Goal: Transaction & Acquisition: Download file/media

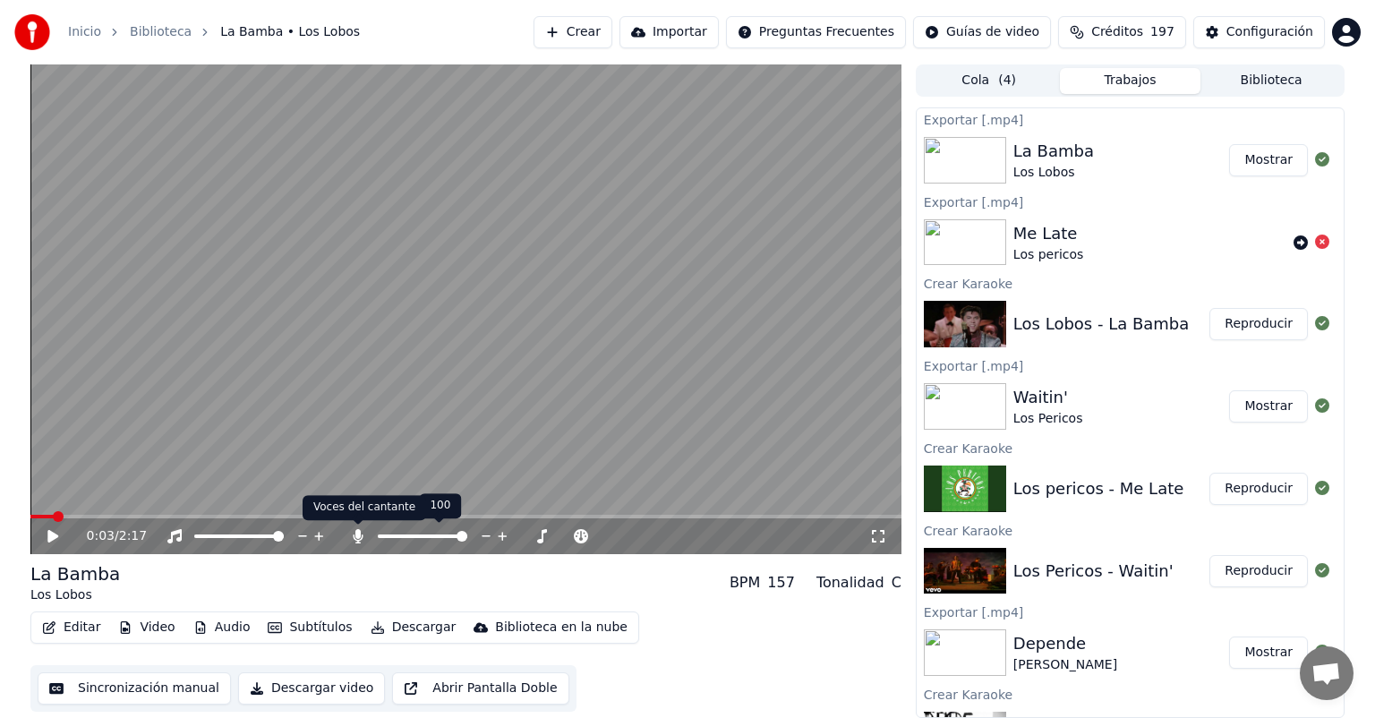
click at [353, 539] on icon at bounding box center [358, 536] width 18 height 14
click at [1267, 332] on button "Reproducir" at bounding box center [1258, 324] width 98 height 32
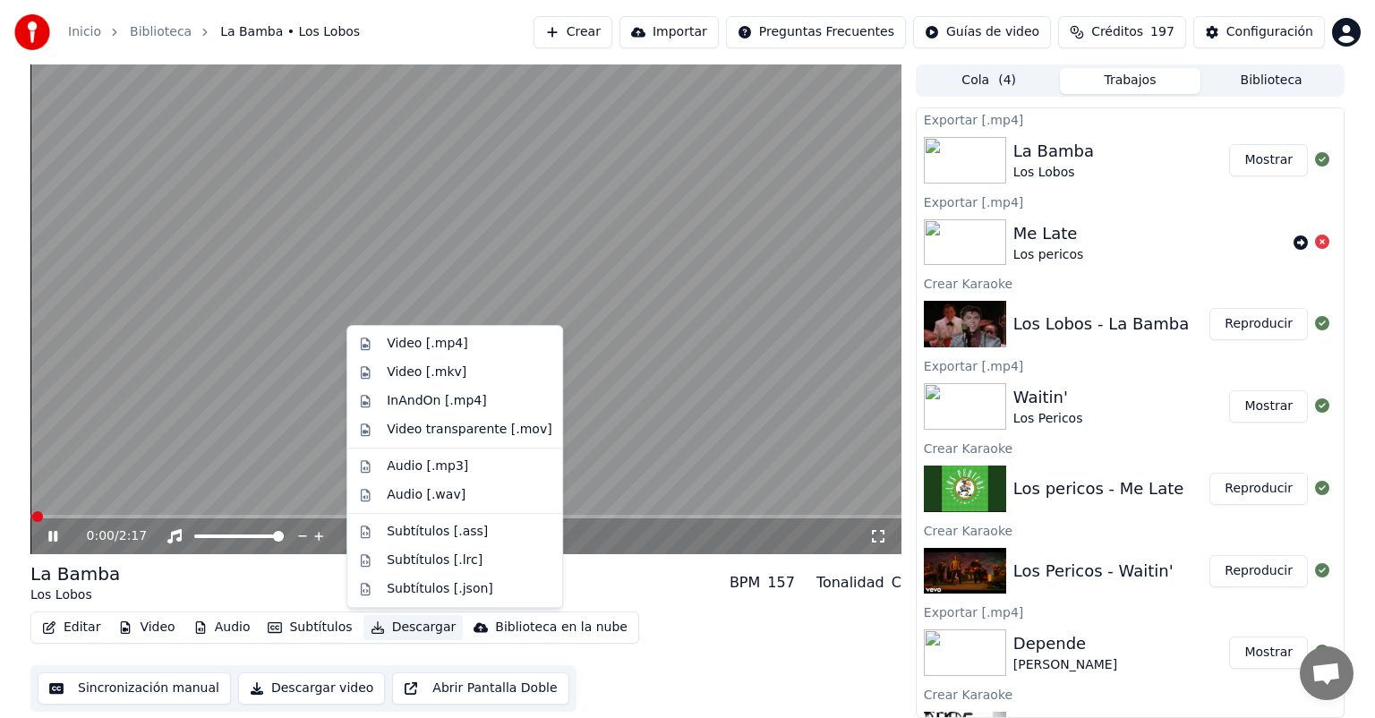
click at [404, 628] on button "Descargar" at bounding box center [413, 627] width 100 height 25
click at [419, 351] on div "Video [.mp4]" at bounding box center [427, 344] width 81 height 18
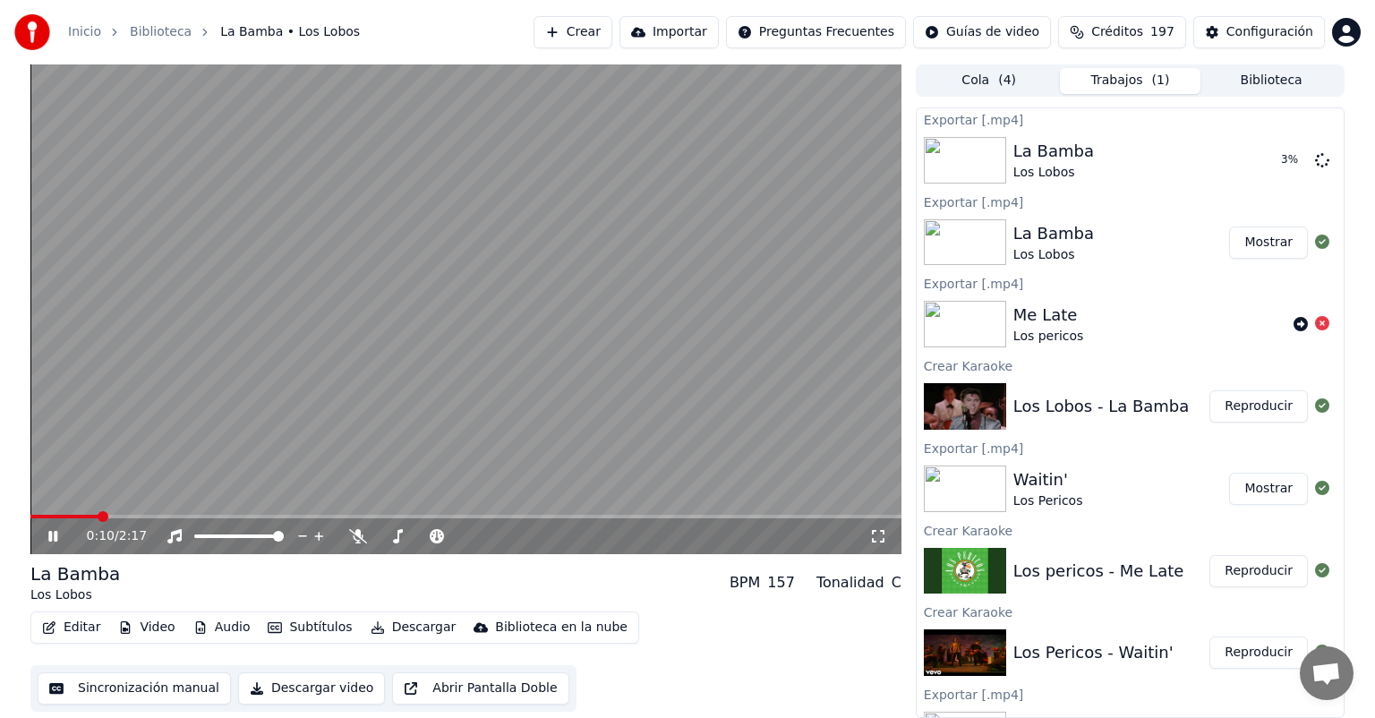
click at [55, 539] on icon at bounding box center [52, 536] width 9 height 11
click at [1237, 571] on button "Reproducir" at bounding box center [1258, 571] width 98 height 32
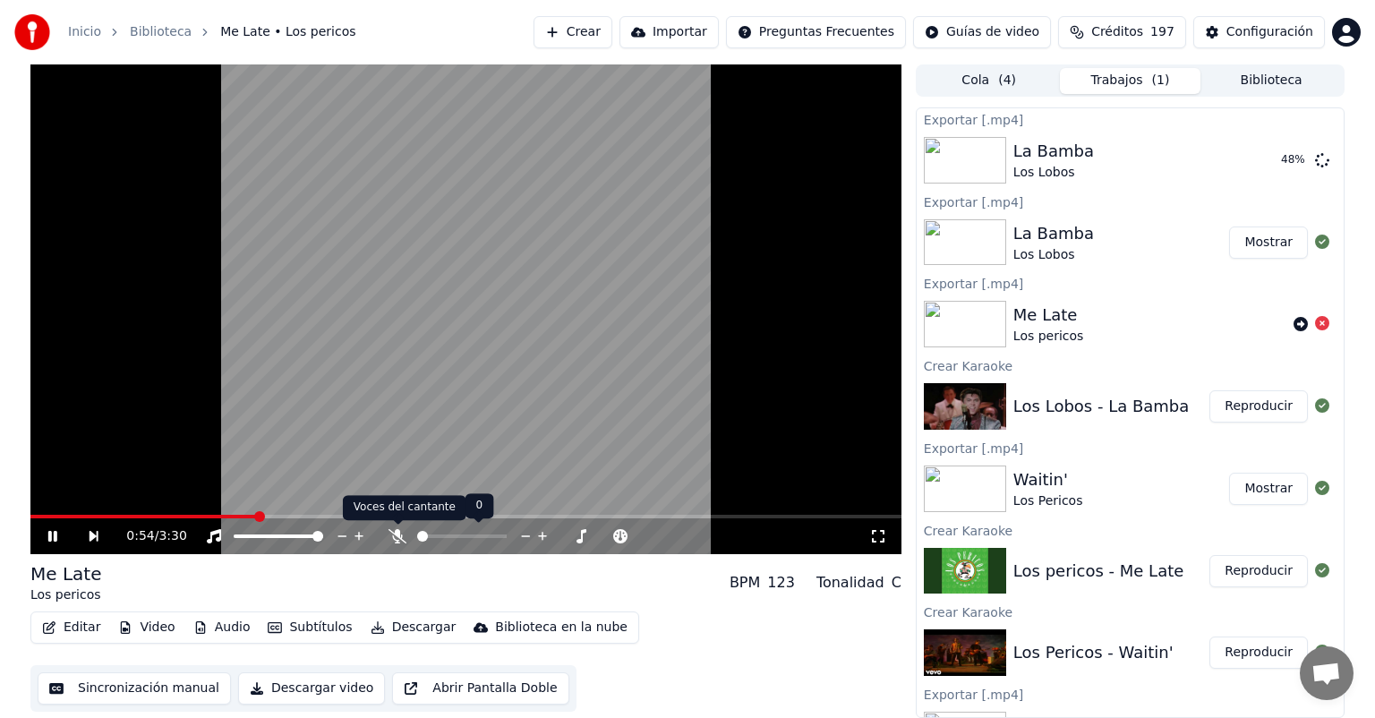
click at [390, 538] on icon at bounding box center [398, 536] width 18 height 14
click at [1228, 416] on button "Reproducir" at bounding box center [1258, 406] width 98 height 32
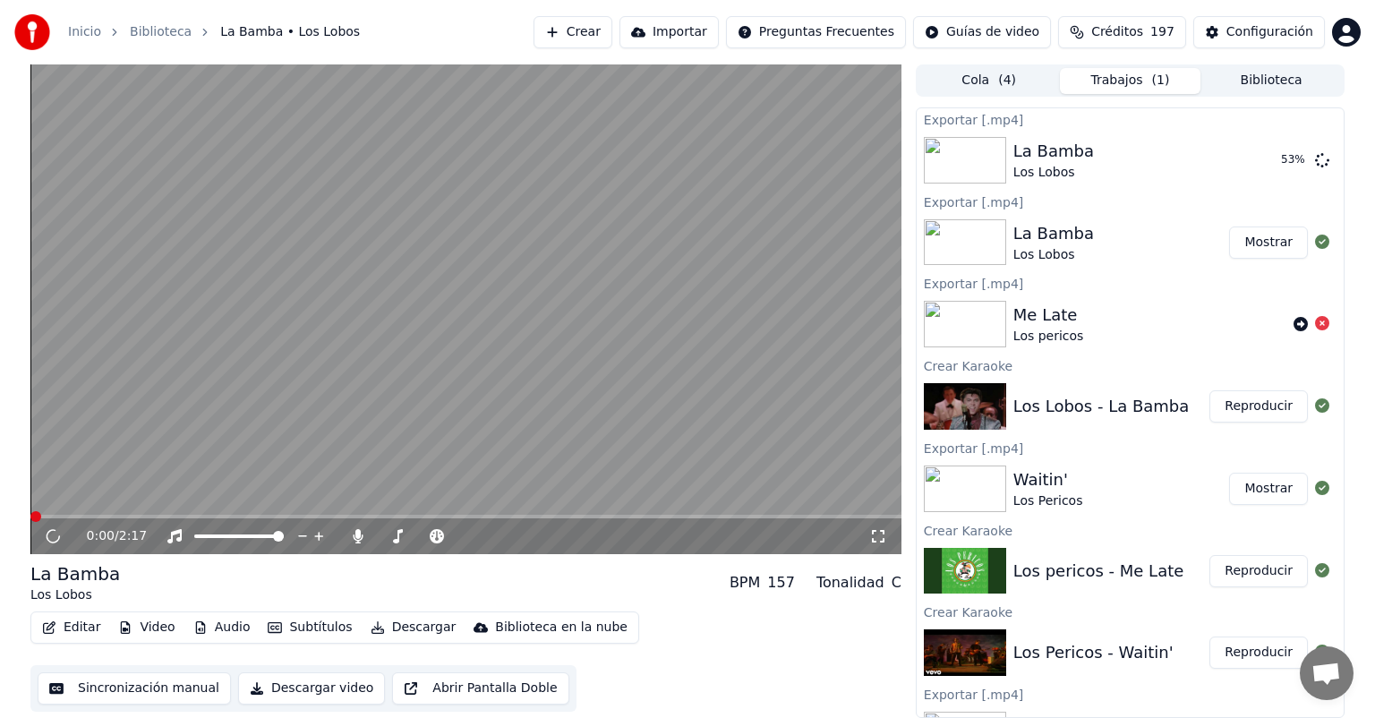
click at [1256, 585] on button "Reproducir" at bounding box center [1258, 571] width 98 height 32
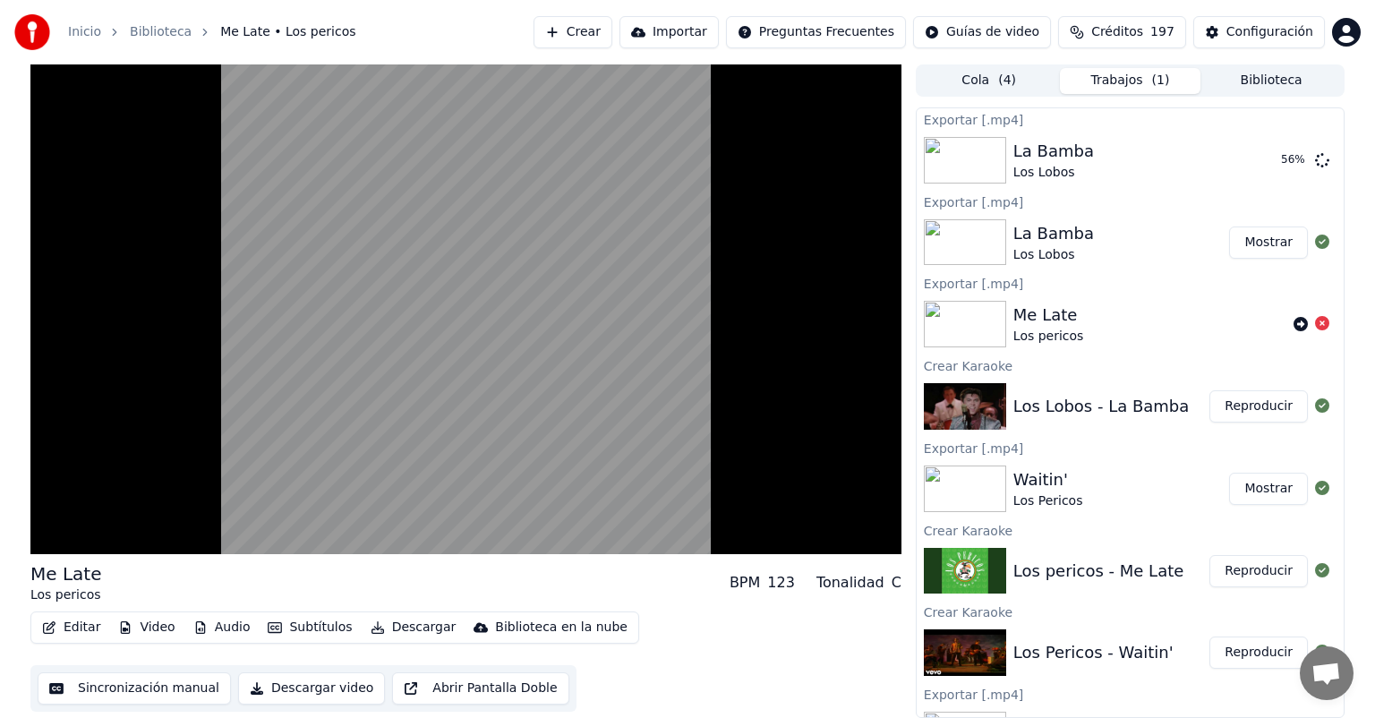
click at [1252, 577] on button "Reproducir" at bounding box center [1258, 571] width 98 height 32
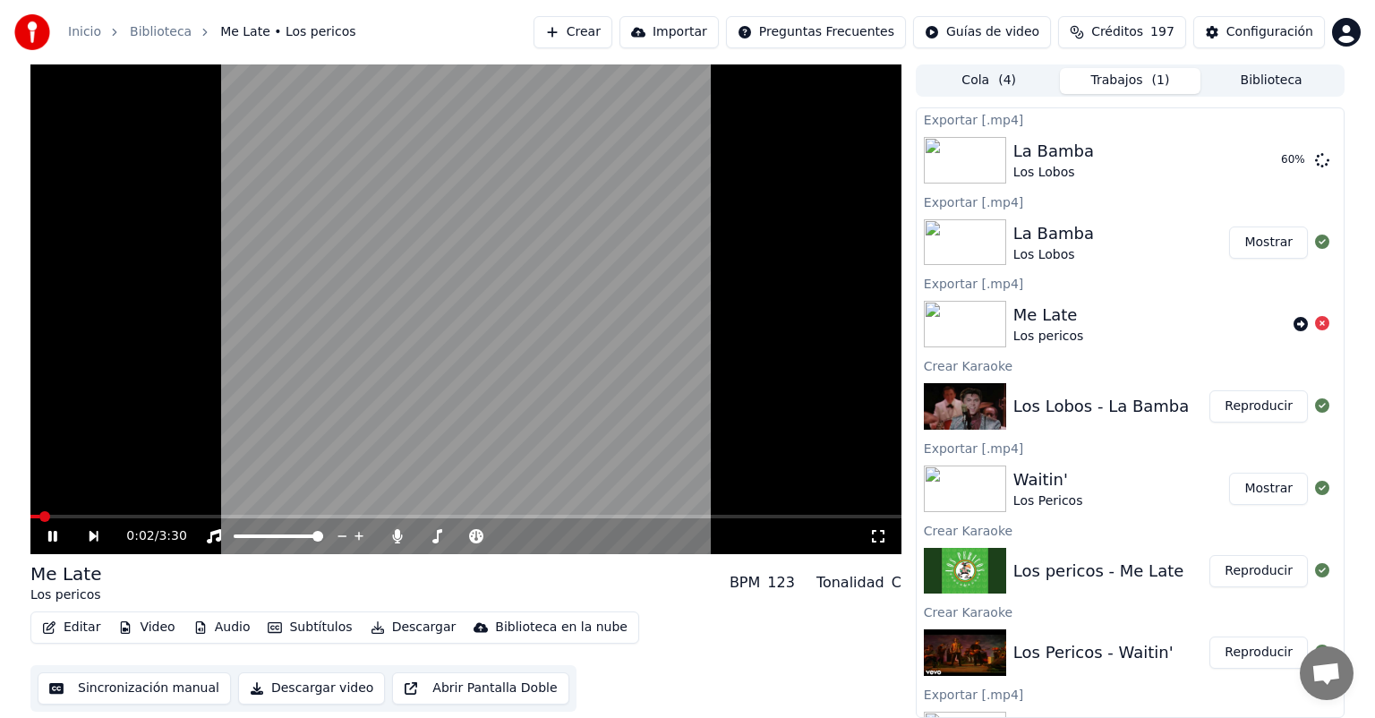
click at [64, 518] on span at bounding box center [465, 517] width 871 height 4
click at [54, 531] on icon at bounding box center [65, 536] width 41 height 14
click at [54, 538] on icon at bounding box center [52, 536] width 11 height 13
click at [1260, 576] on button "Reproducir" at bounding box center [1258, 571] width 98 height 32
drag, startPoint x: 483, startPoint y: 537, endPoint x: 535, endPoint y: 534, distance: 52.9
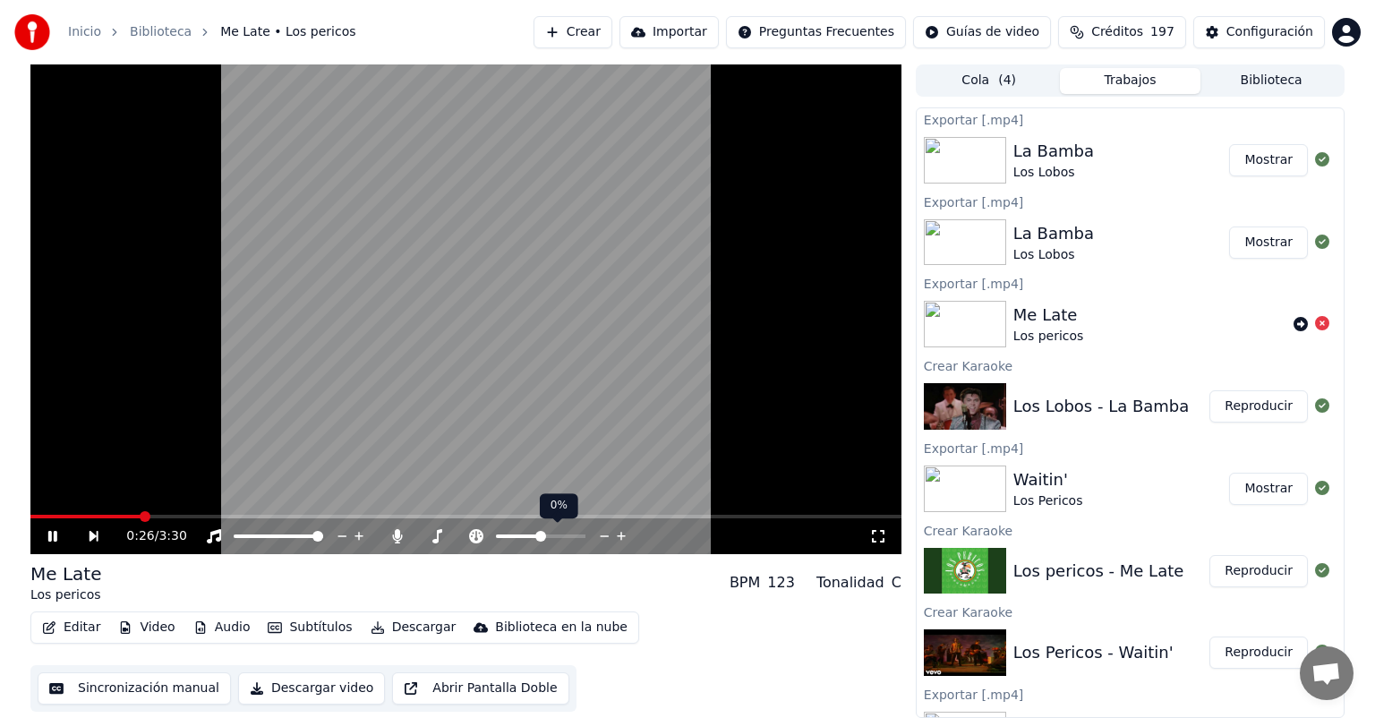
click at [535, 534] on div at bounding box center [548, 536] width 162 height 18
click at [582, 534] on span at bounding box center [576, 536] width 11 height 11
click at [76, 632] on button "Editar" at bounding box center [71, 627] width 73 height 25
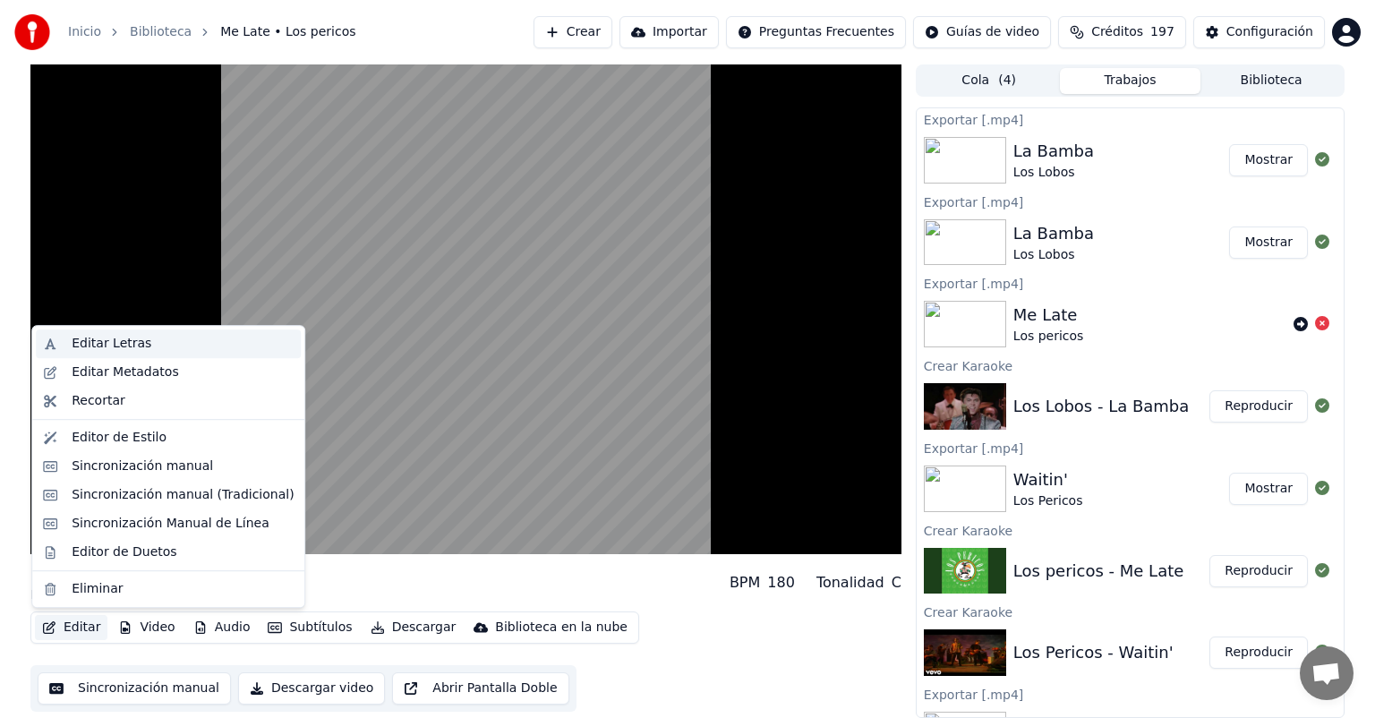
click at [118, 347] on div "Editar Letras" at bounding box center [112, 344] width 80 height 18
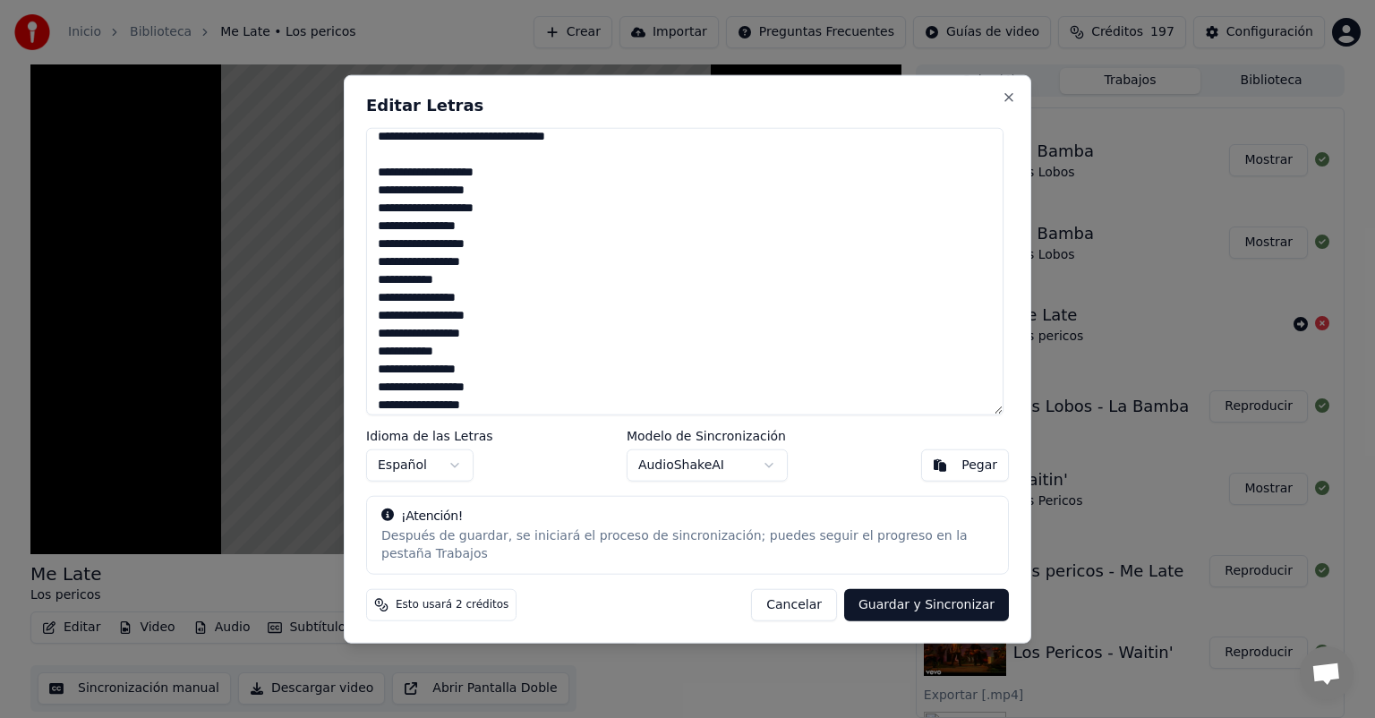
scroll to position [1296, 0]
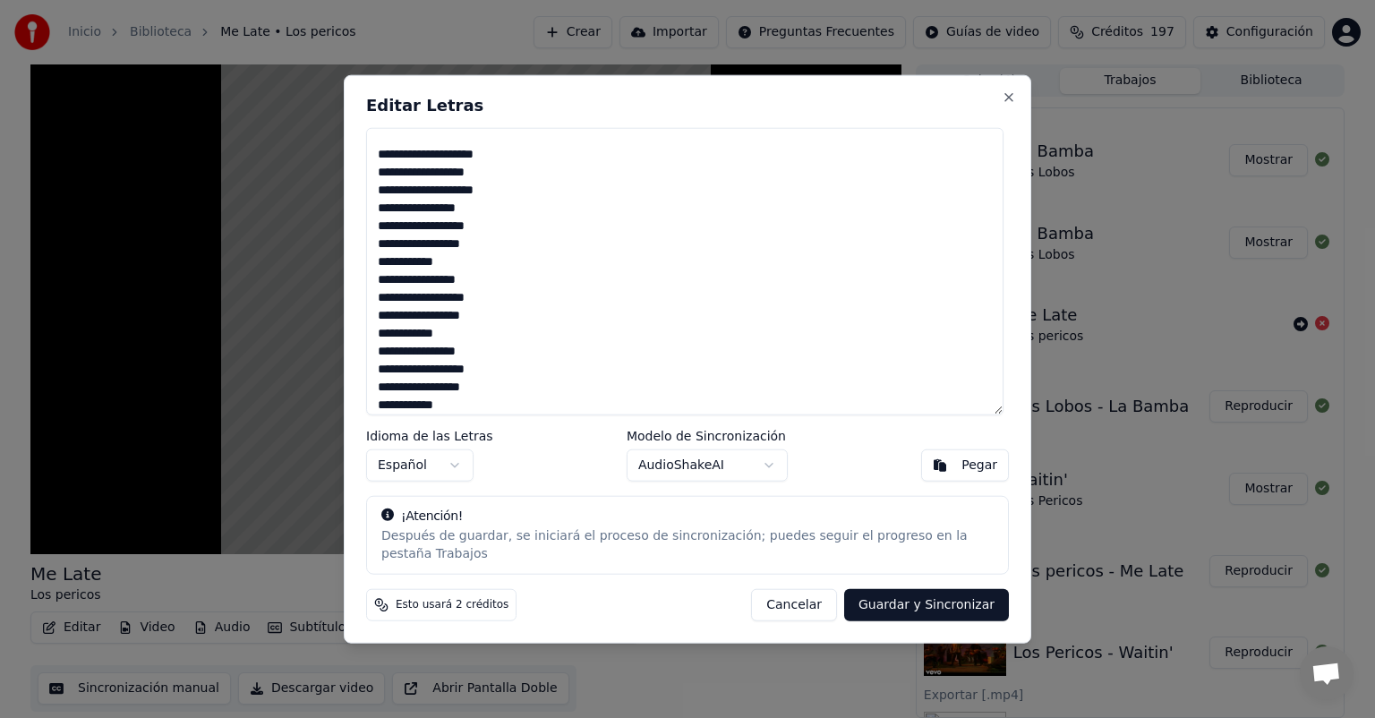
click at [920, 603] on button "Guardar y Sincronizar" at bounding box center [926, 604] width 165 height 32
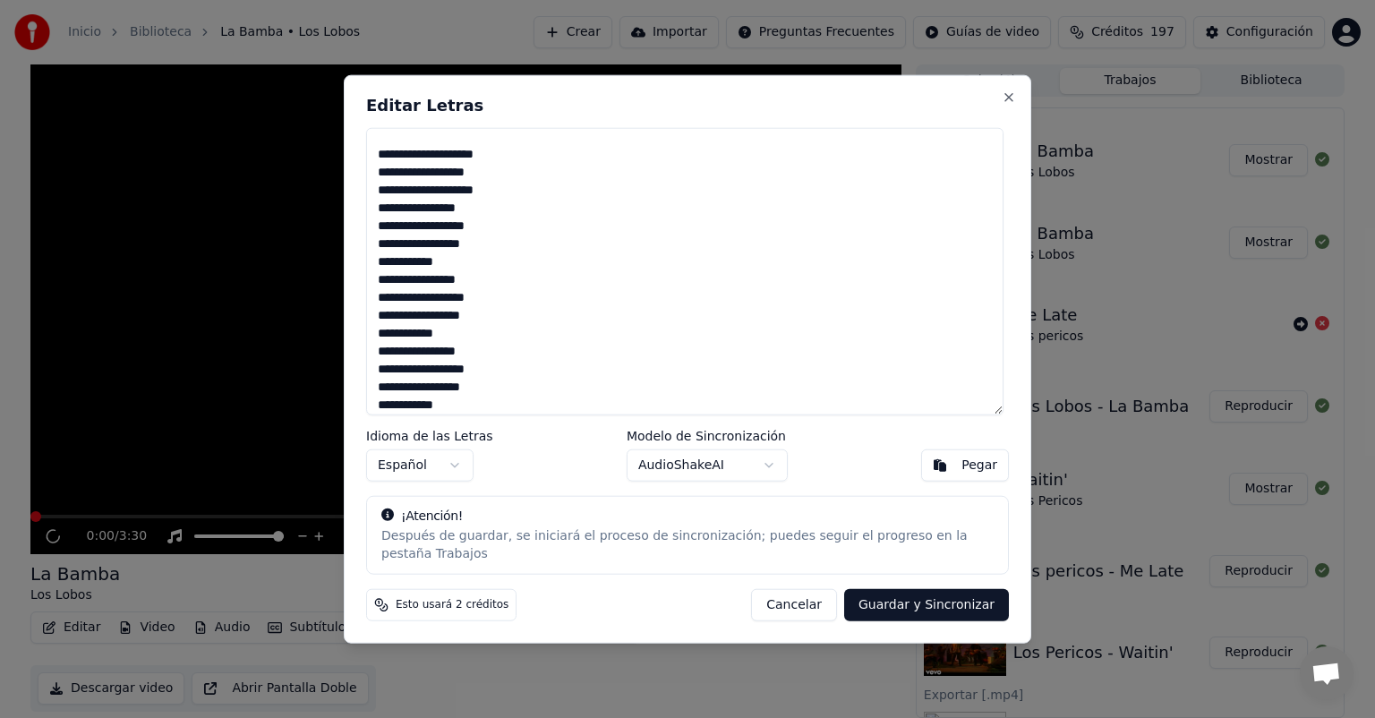
type textarea "**********"
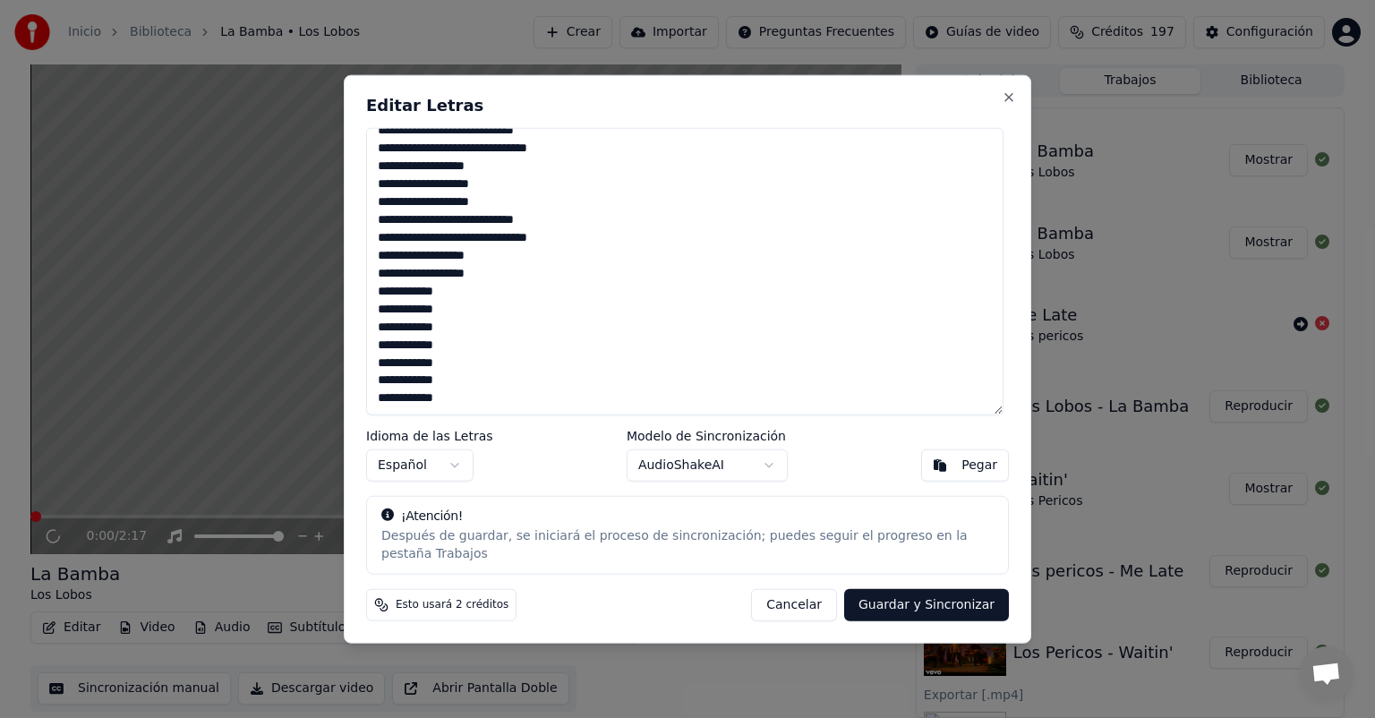
scroll to position [355, 0]
click at [1005, 105] on button "Close" at bounding box center [1009, 97] width 14 height 14
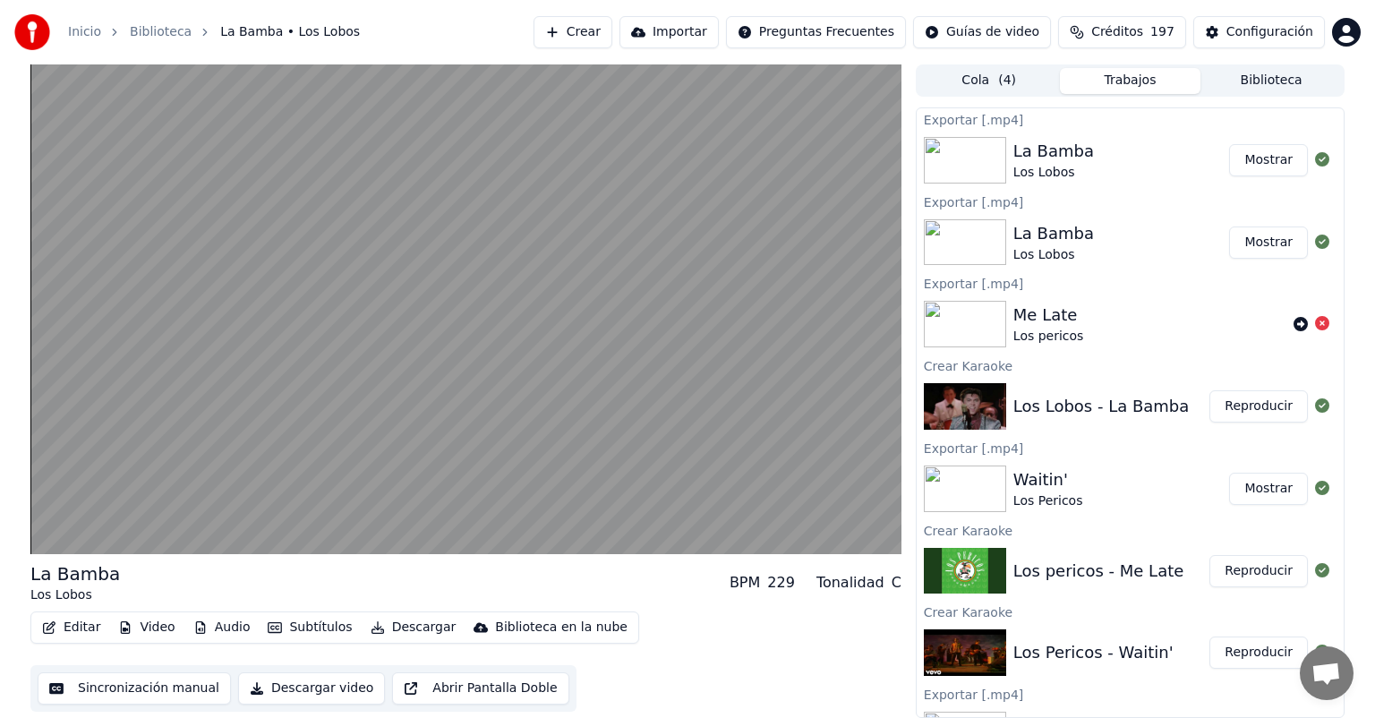
click at [1222, 565] on button "Reproducir" at bounding box center [1258, 571] width 98 height 32
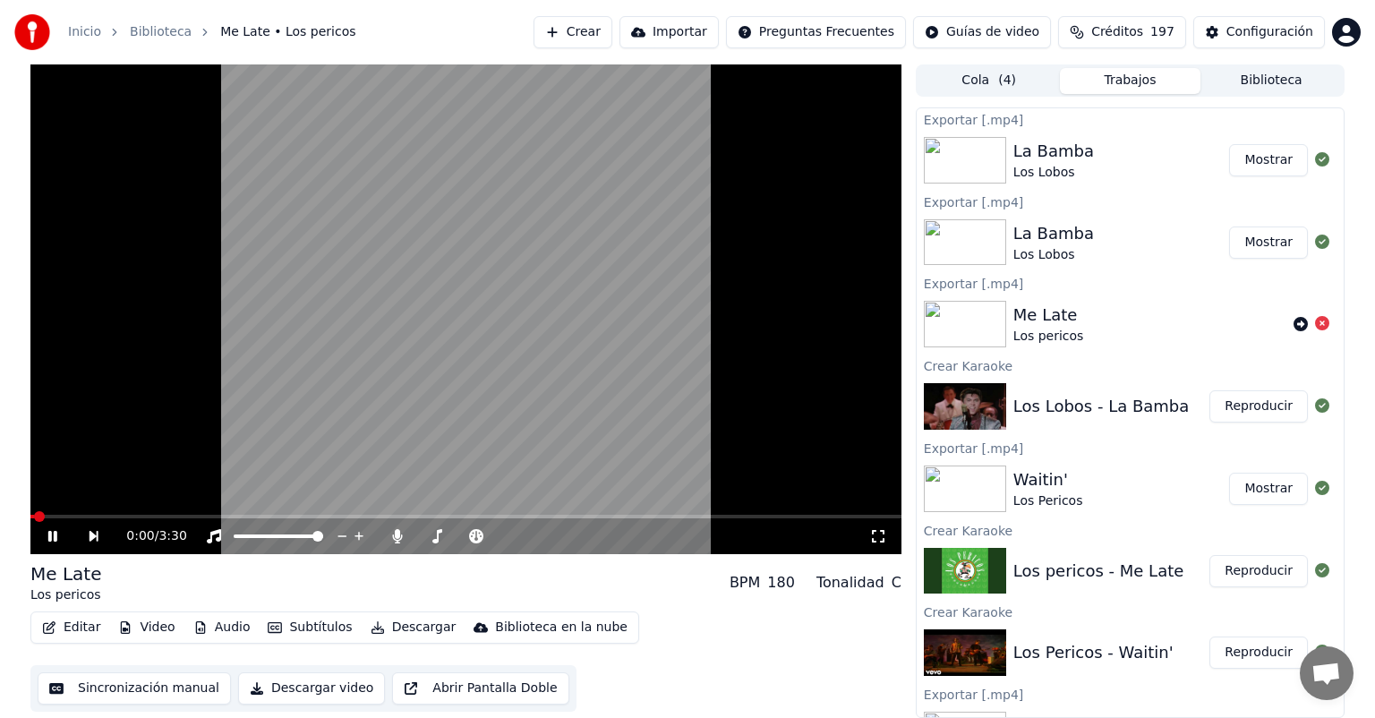
click at [81, 630] on button "Editar" at bounding box center [71, 627] width 73 height 25
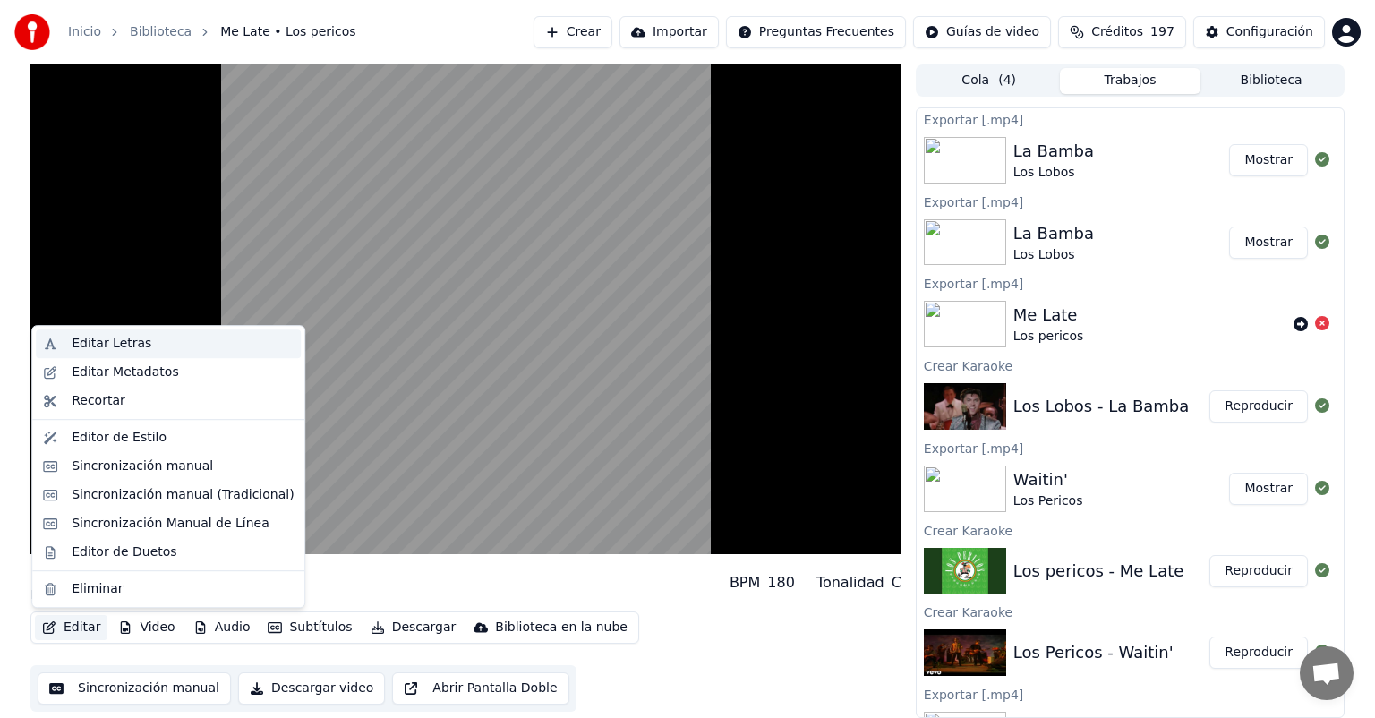
click at [107, 348] on div "Editar Letras" at bounding box center [112, 344] width 80 height 18
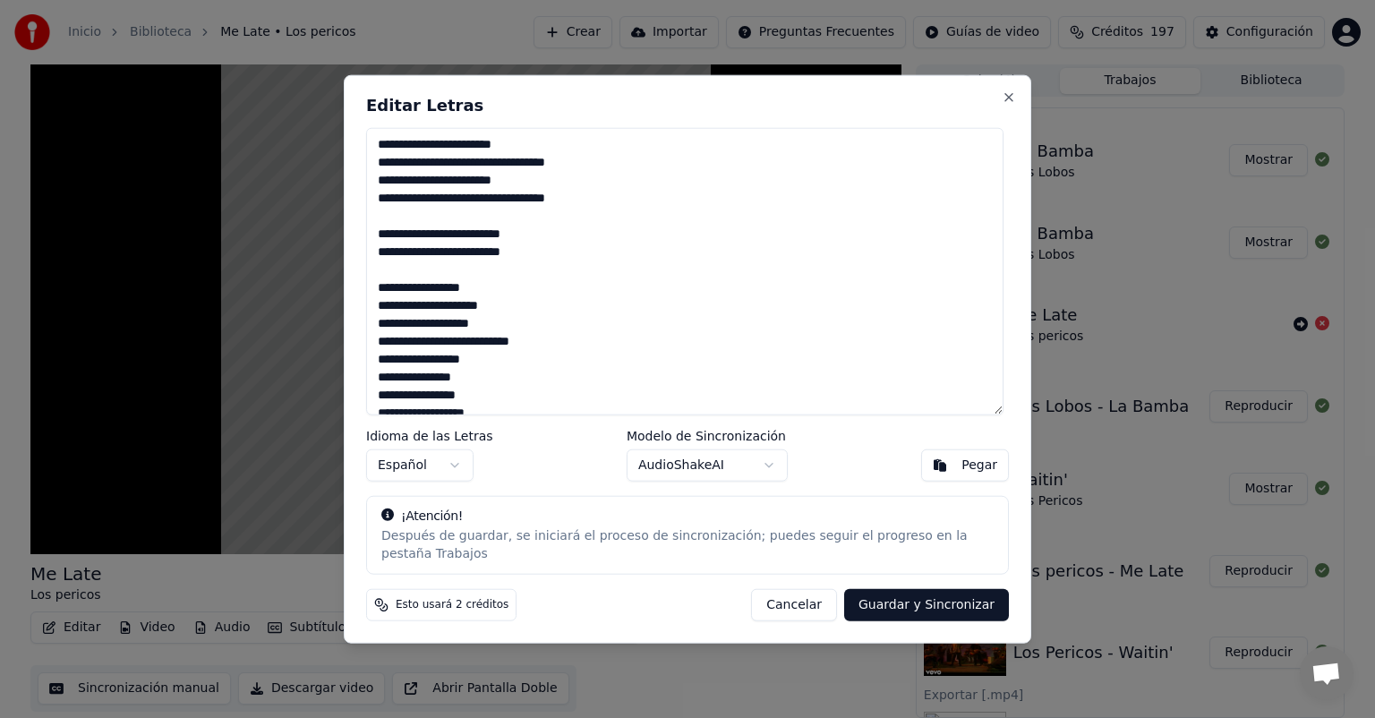
click at [552, 204] on textarea at bounding box center [684, 271] width 637 height 287
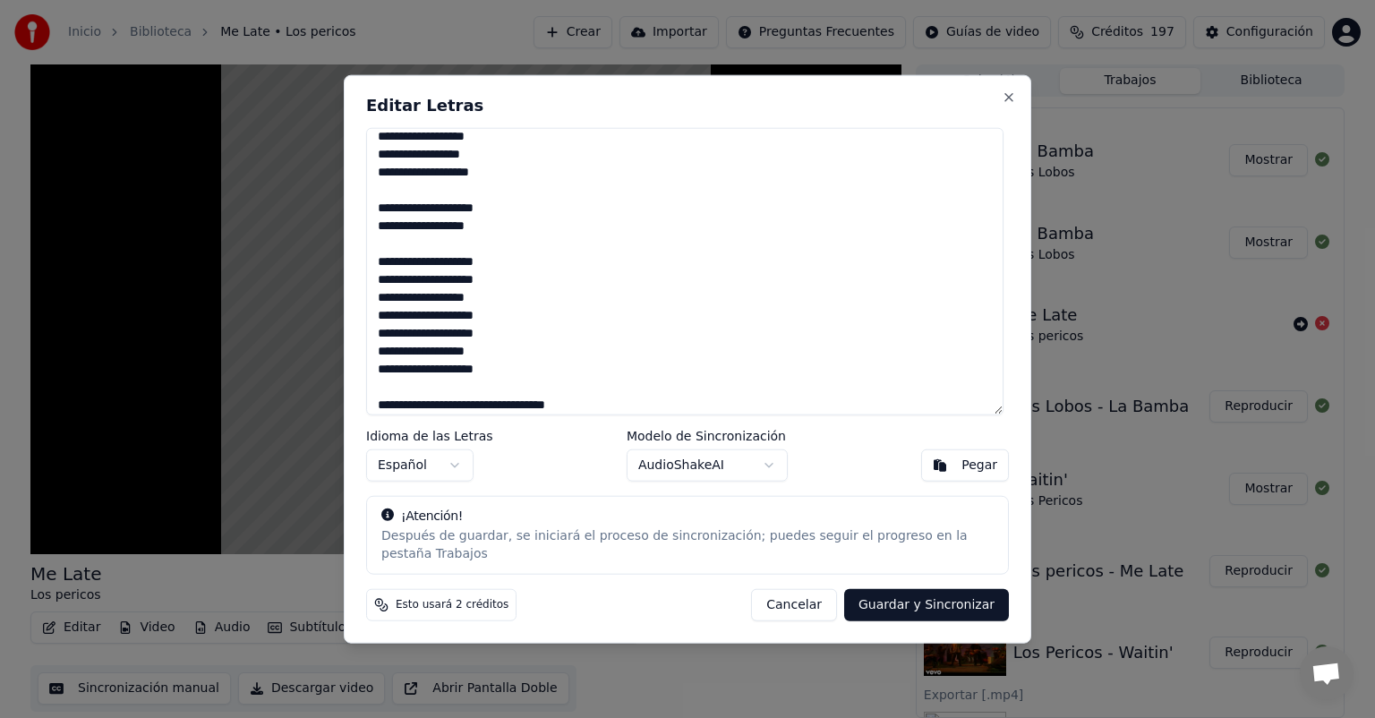
scroll to position [1296, 0]
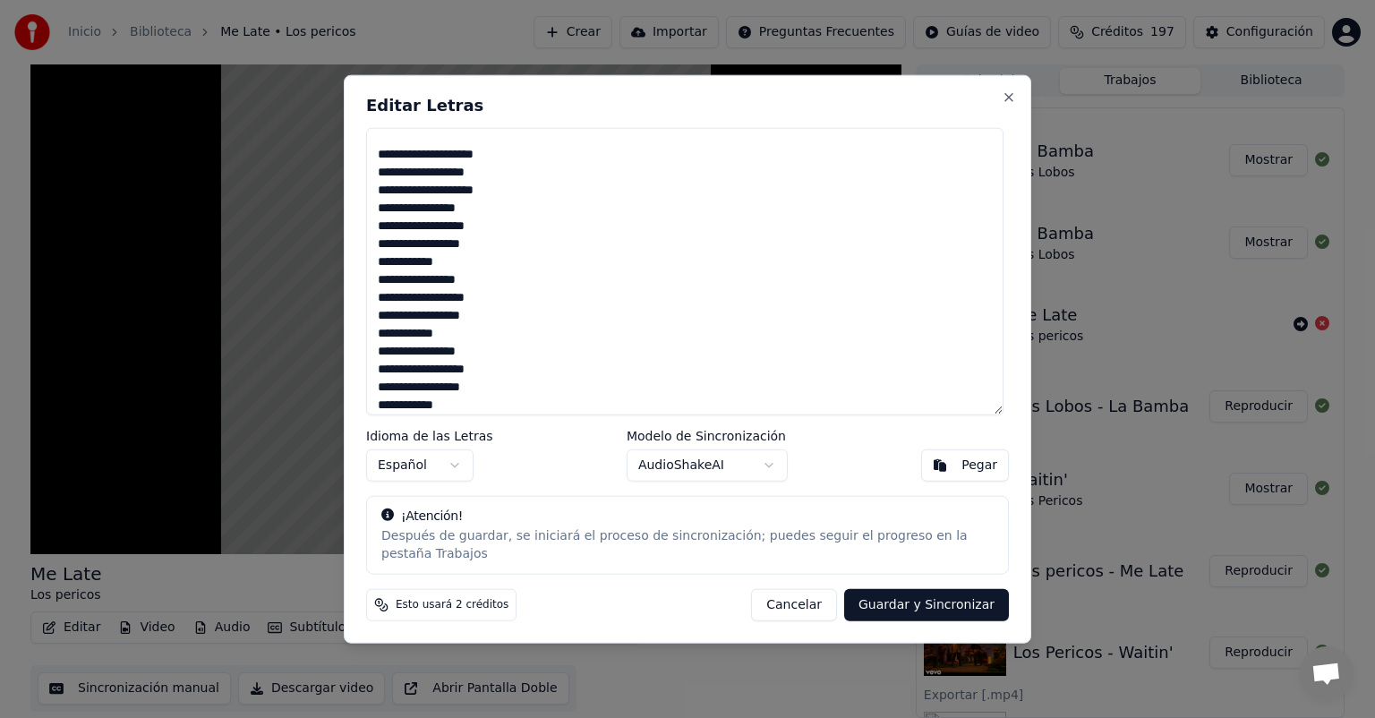
click at [810, 603] on button "Cancelar" at bounding box center [794, 604] width 86 height 32
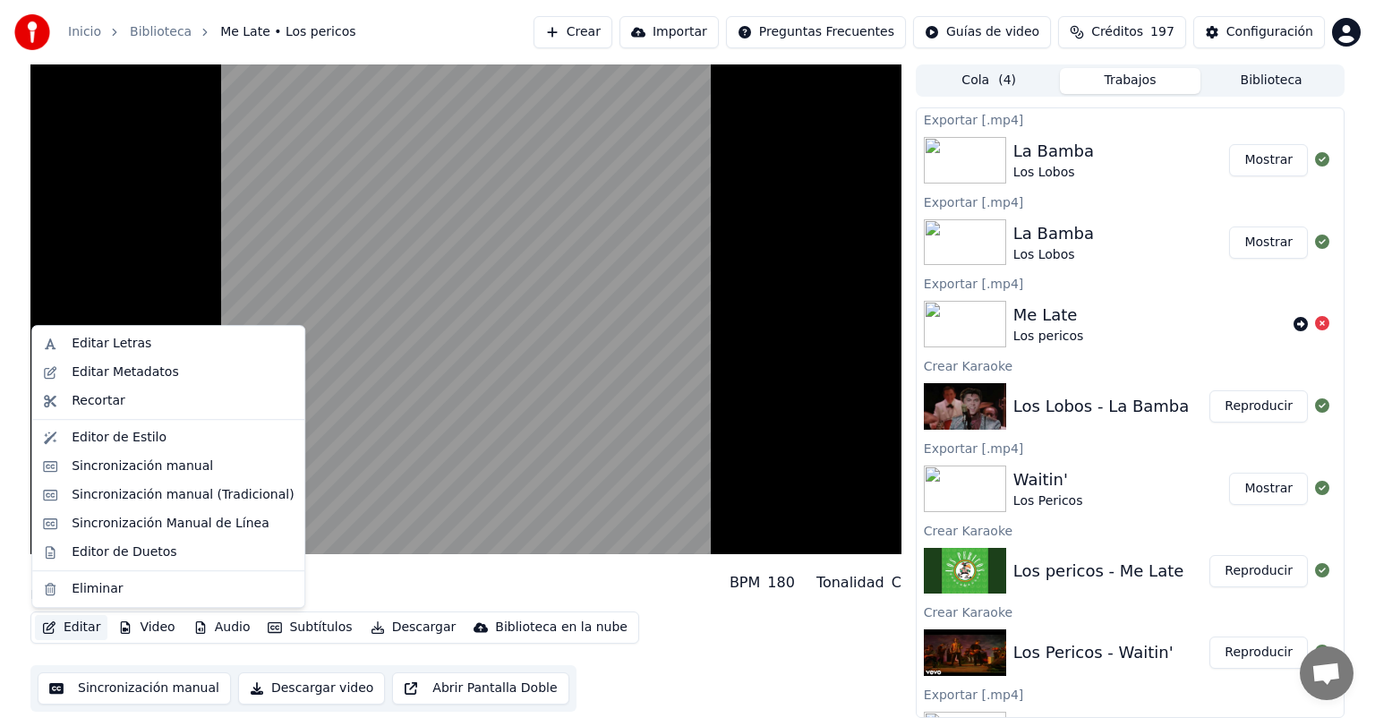
click at [64, 631] on button "Editar" at bounding box center [71, 627] width 73 height 25
click at [107, 338] on div "Editar Letras" at bounding box center [112, 344] width 80 height 18
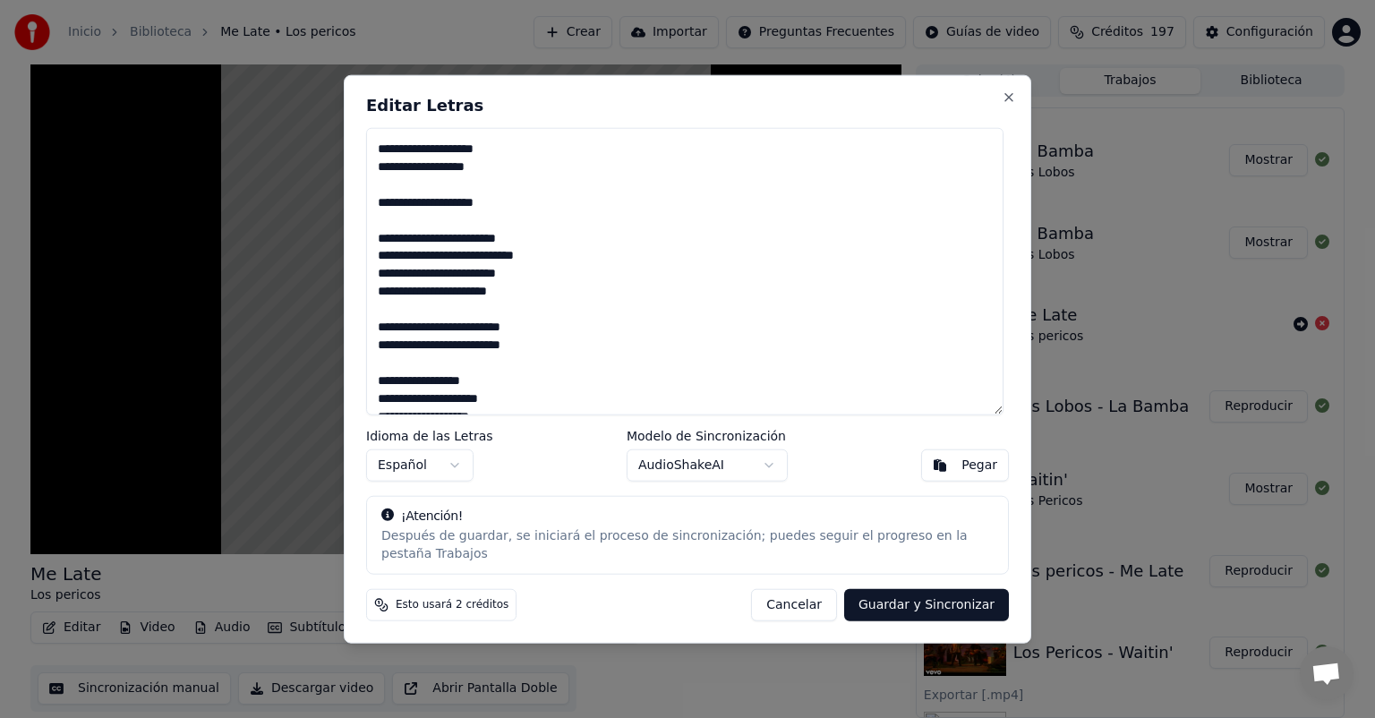
scroll to position [483, 0]
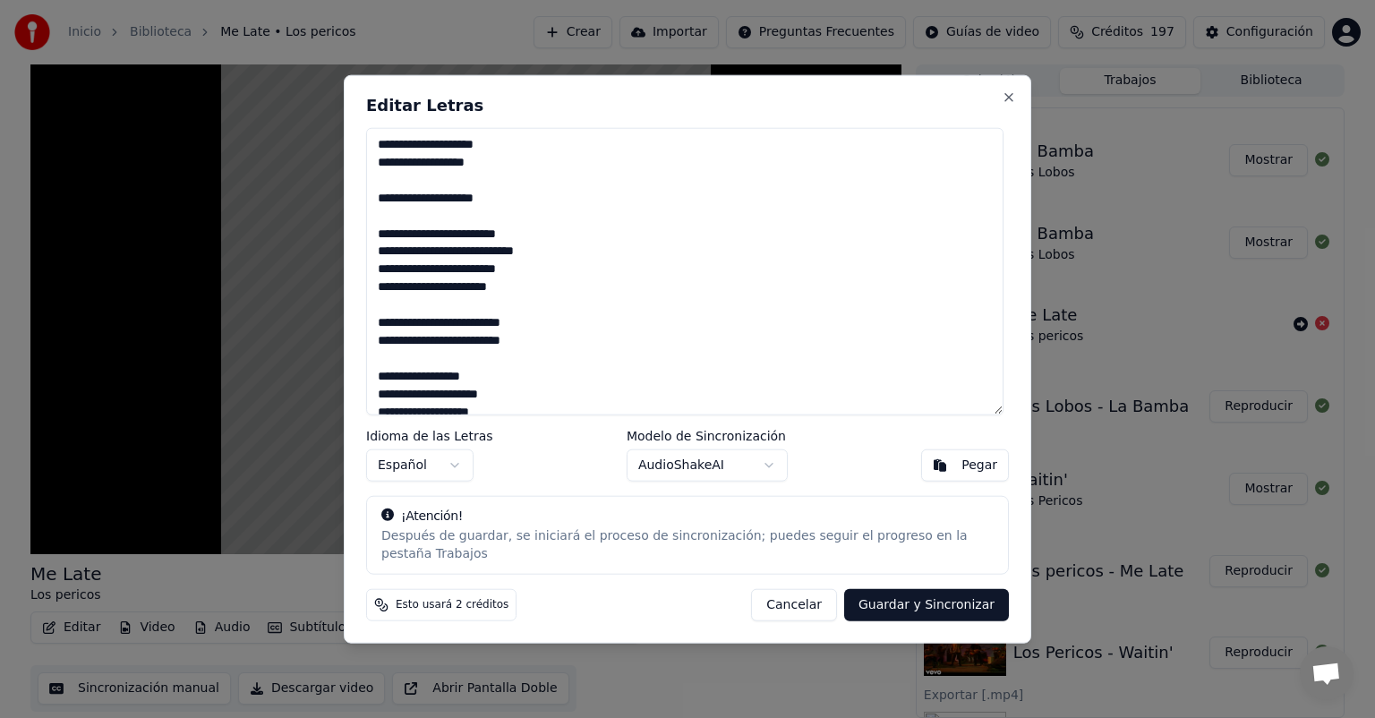
click at [822, 598] on button "Cancelar" at bounding box center [794, 604] width 86 height 32
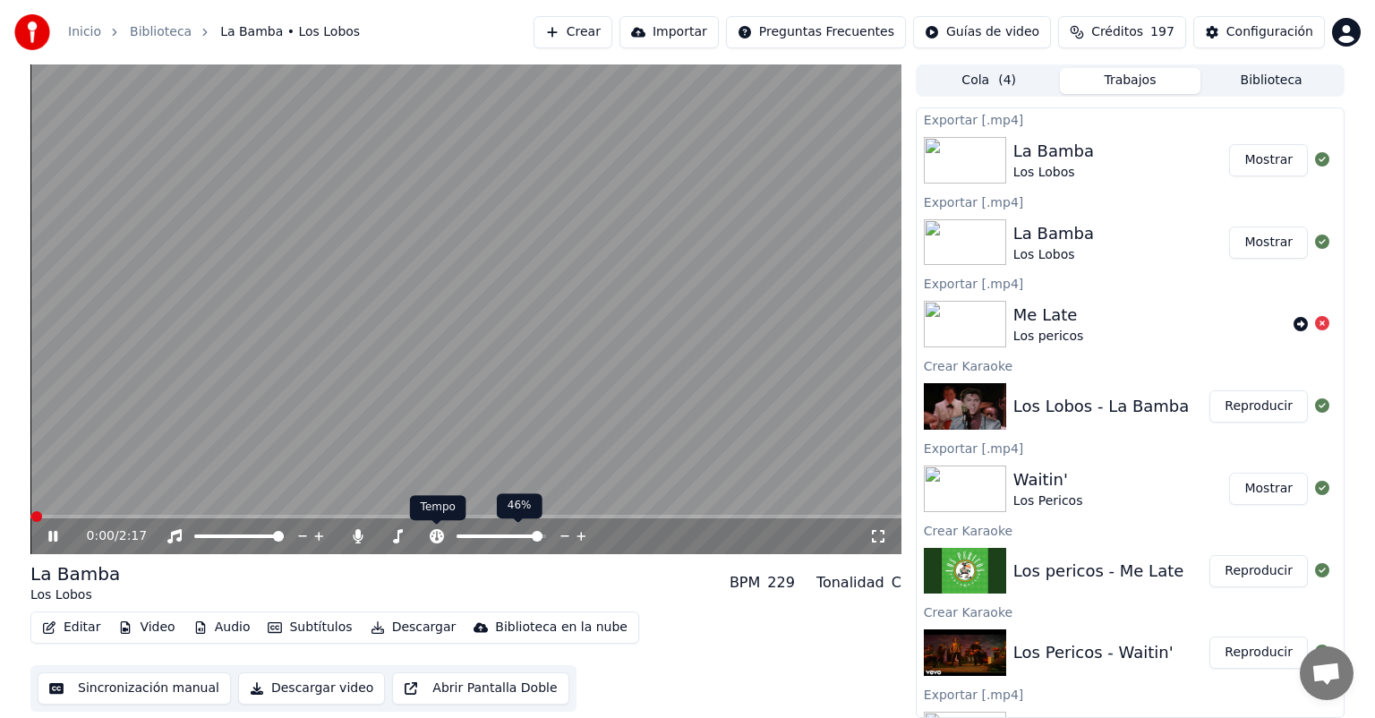
click at [435, 534] on icon at bounding box center [437, 536] width 14 height 14
click at [356, 532] on icon at bounding box center [358, 536] width 10 height 14
click at [1263, 418] on button "Reproducir" at bounding box center [1258, 406] width 98 height 32
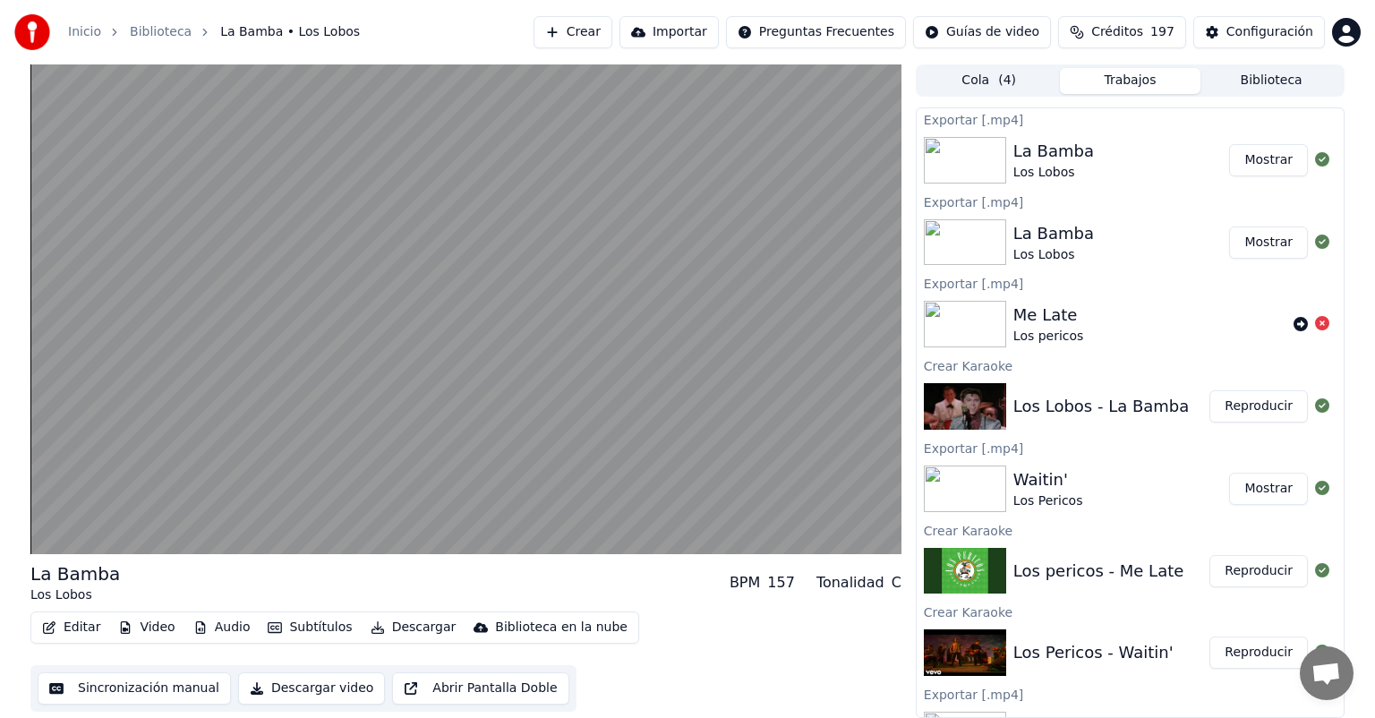
click at [1252, 563] on button "Reproducir" at bounding box center [1258, 571] width 98 height 32
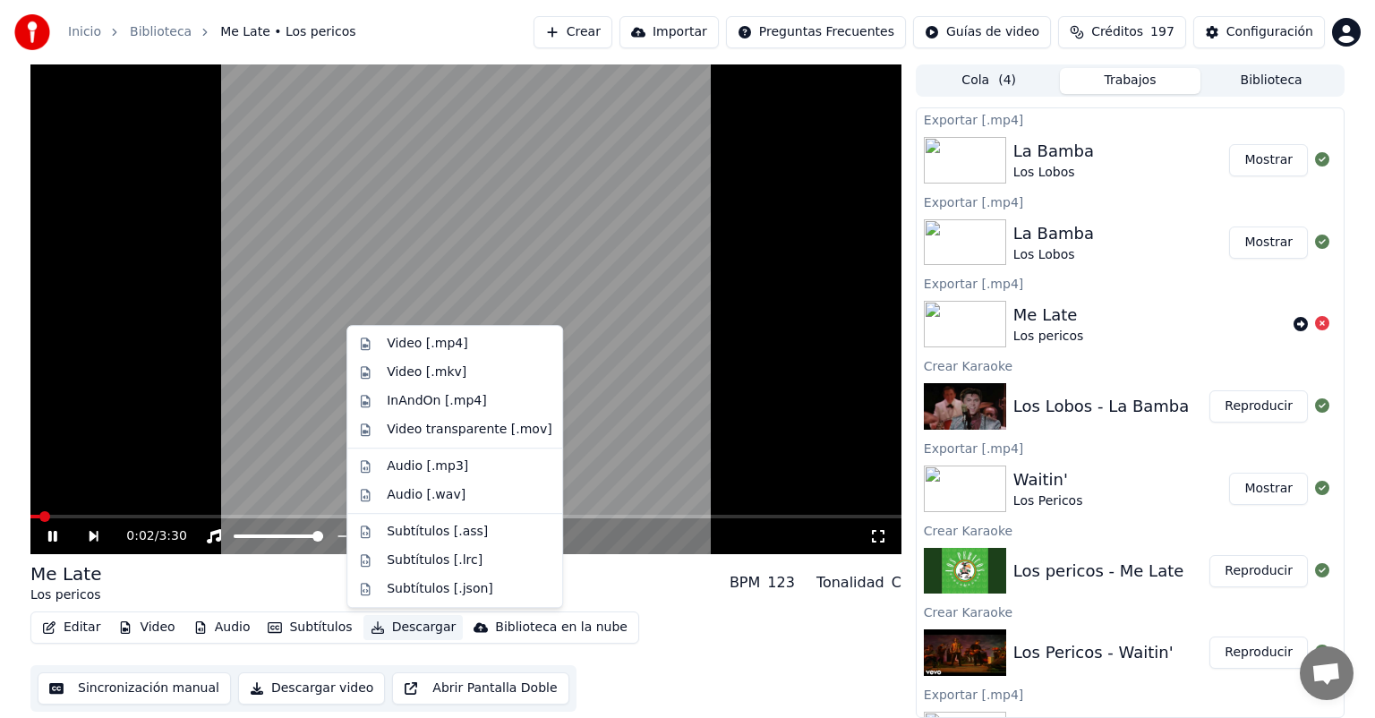
click at [409, 636] on button "Descargar" at bounding box center [413, 627] width 100 height 25
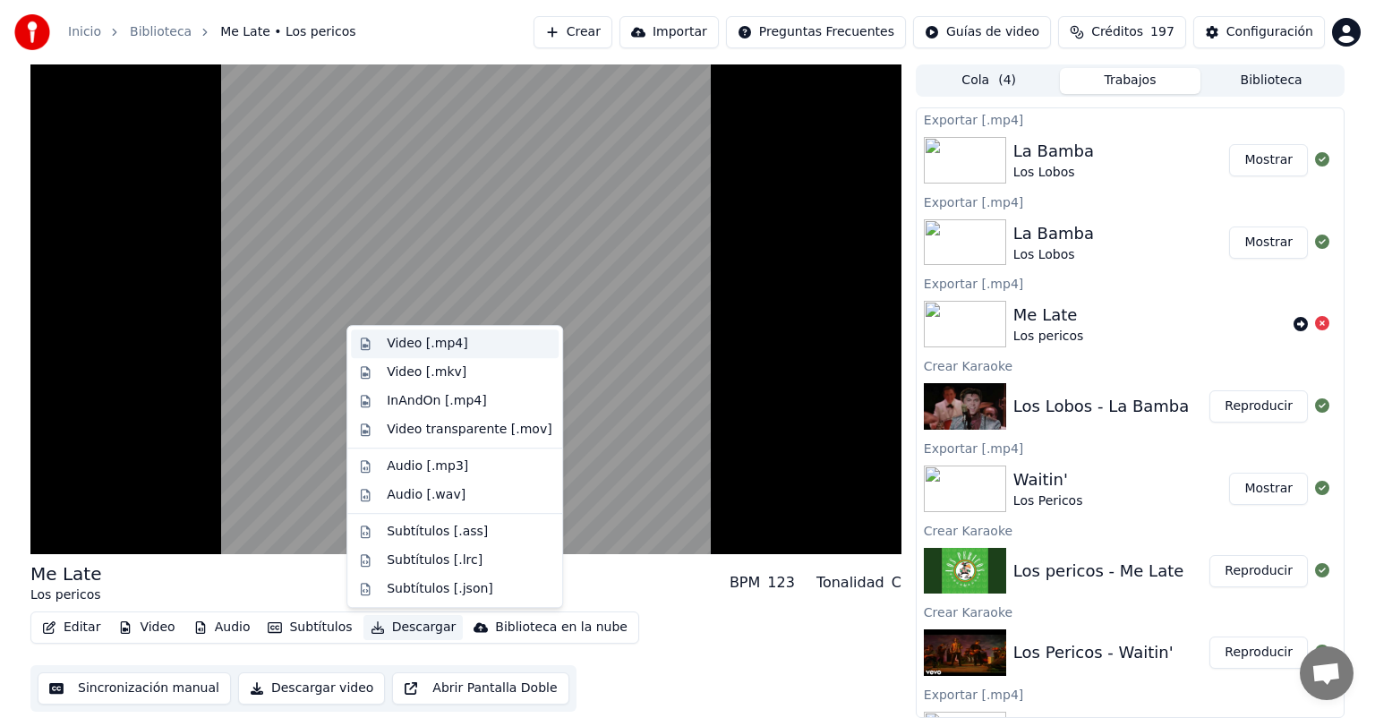
click at [421, 343] on div "Video [.mp4]" at bounding box center [427, 344] width 81 height 18
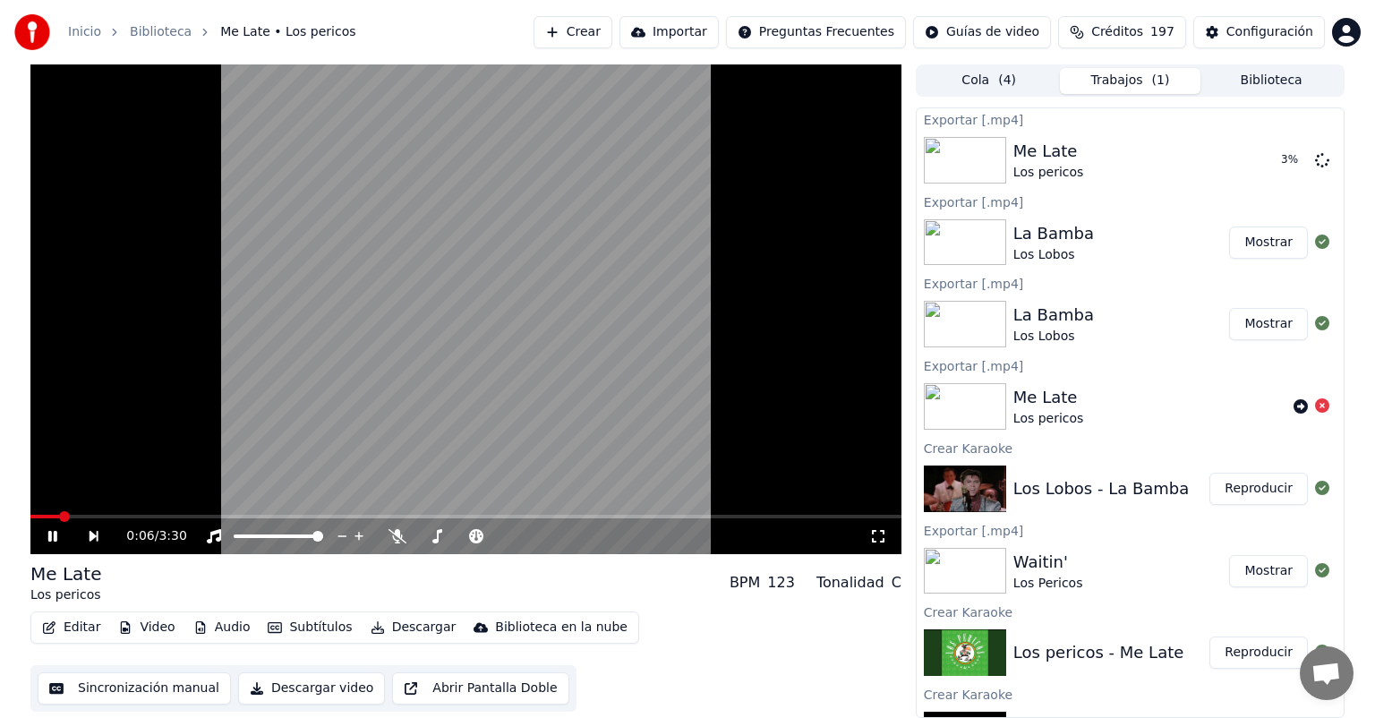
click at [53, 539] on icon at bounding box center [65, 536] width 41 height 14
